Goal: Information Seeking & Learning: Learn about a topic

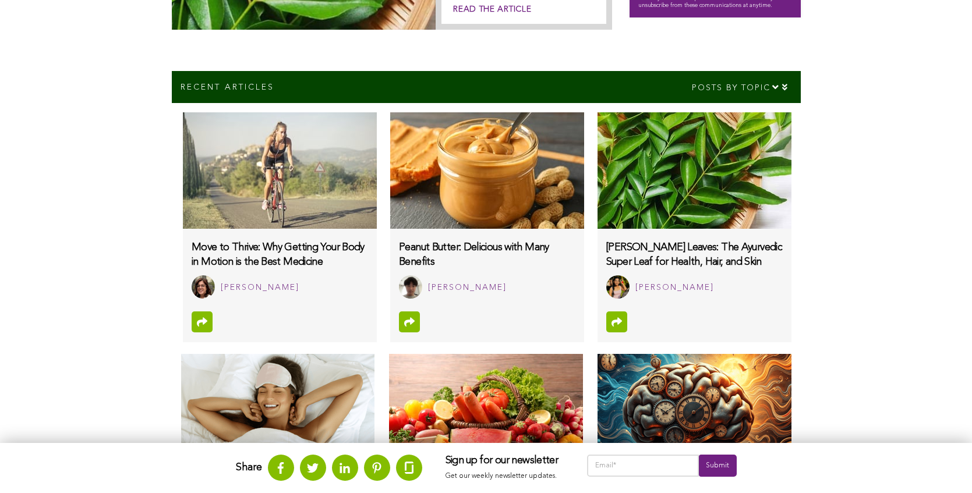
scroll to position [530, 0]
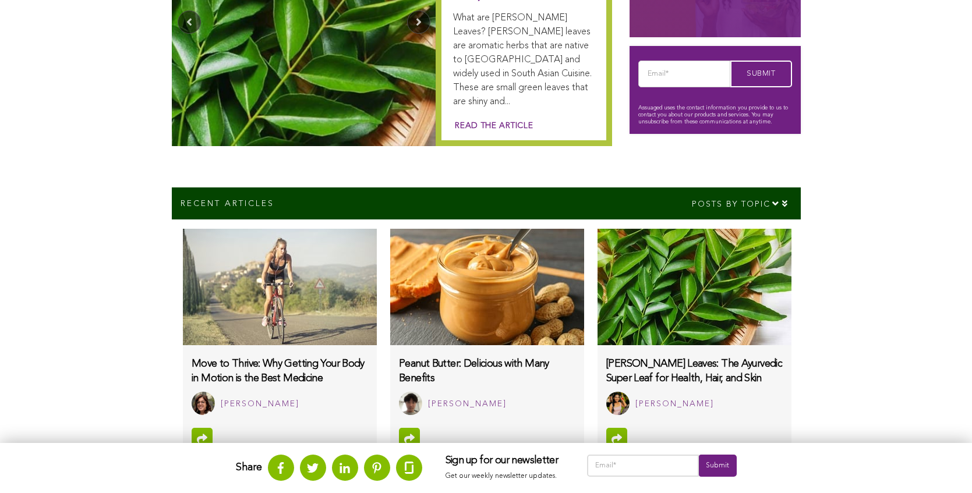
click at [487, 124] on link "Read the article" at bounding box center [493, 126] width 80 height 12
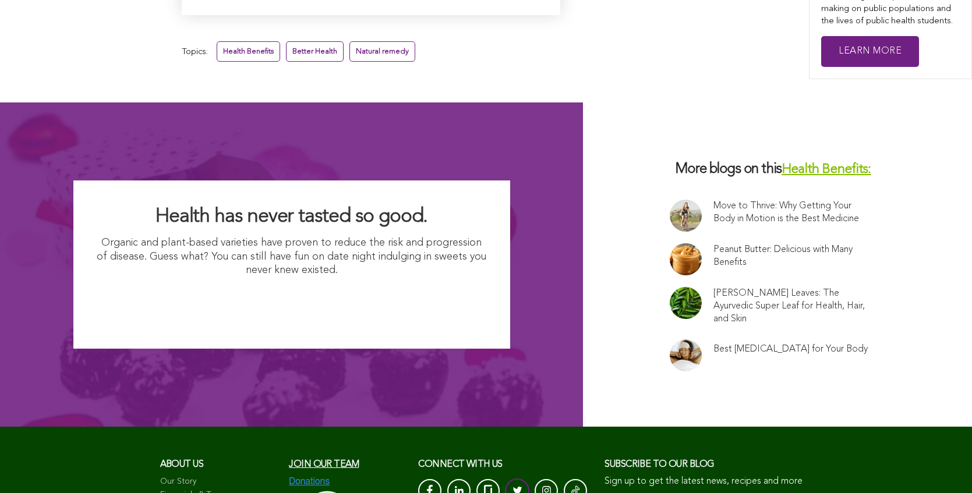
scroll to position [5634, 0]
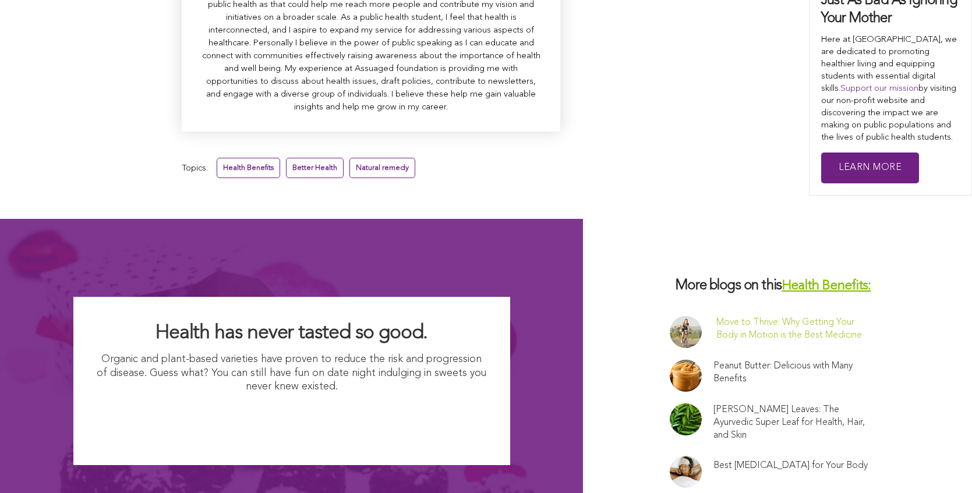
click at [796, 316] on link "Move to Thrive: Why Getting Your Body in Motion is the Best Medicine" at bounding box center [795, 329] width 159 height 26
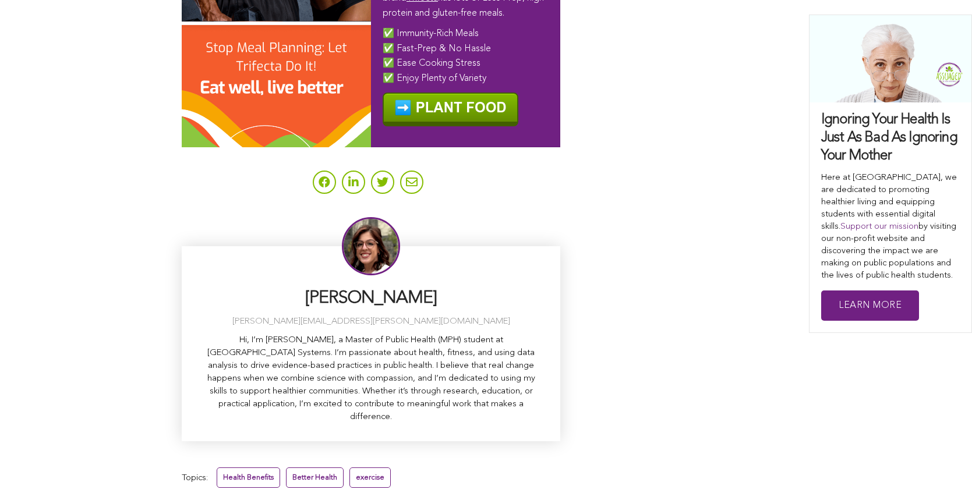
scroll to position [3169, 0]
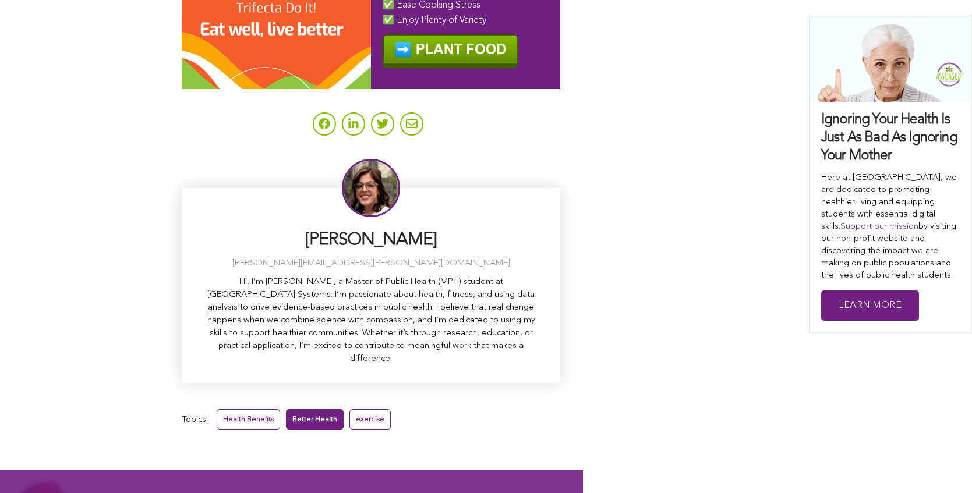
click at [317, 409] on link "Better Health" at bounding box center [315, 419] width 58 height 20
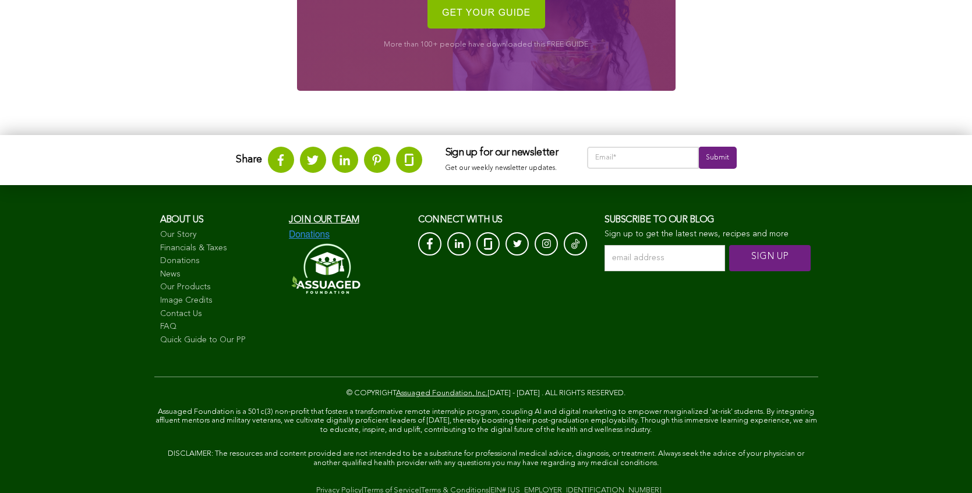
scroll to position [1717, 0]
